Goal: Task Accomplishment & Management: Manage account settings

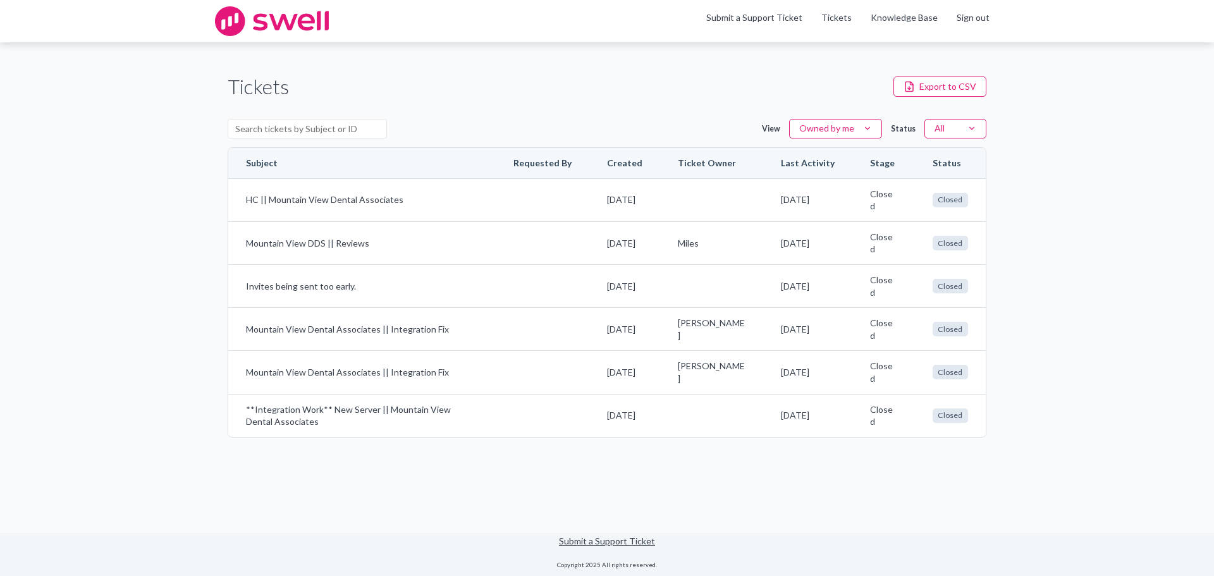
click at [823, 129] on html "Skip to content Skip to tickets Menu Submit a Support Ticket Tickets Knowledge …" at bounding box center [607, 288] width 1214 height 576
click at [300, 17] on img at bounding box center [272, 21] width 114 height 30
click at [890, 16] on link "Knowledge Base" at bounding box center [904, 17] width 67 height 13
